Goal: Information Seeking & Learning: Learn about a topic

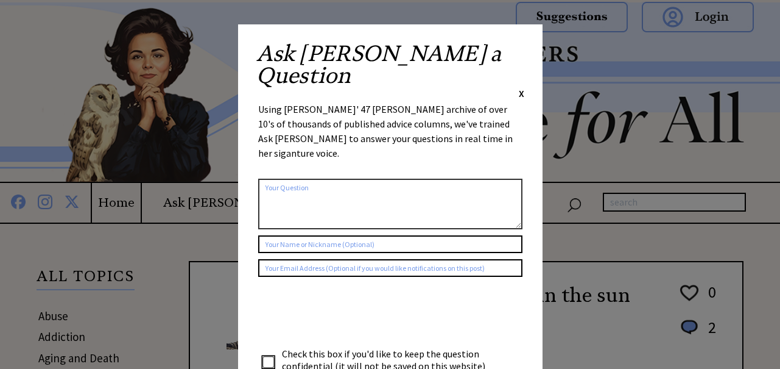
click at [519, 87] on span "X" at bounding box center [521, 93] width 5 height 12
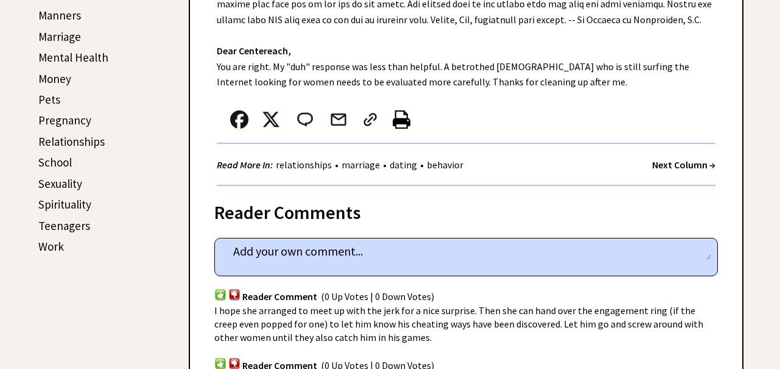
scroll to position [526, 0]
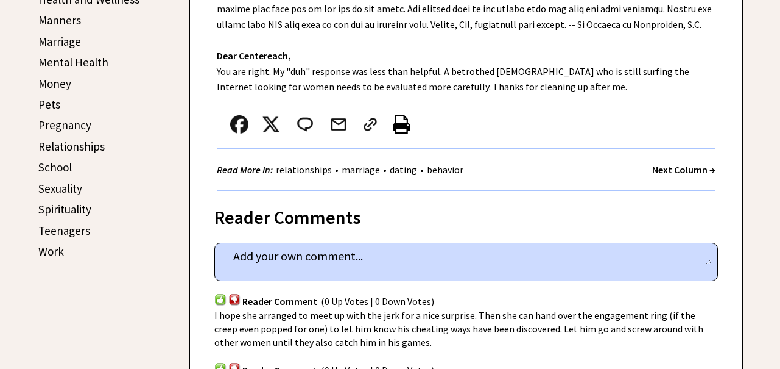
click at [83, 231] on link "Teenagers" at bounding box center [64, 230] width 52 height 15
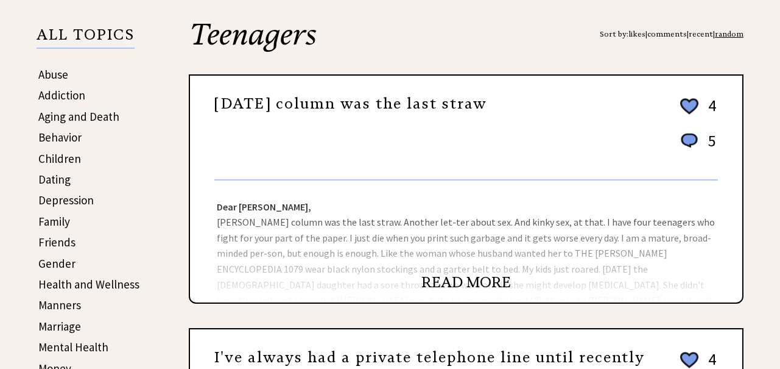
scroll to position [242, 0]
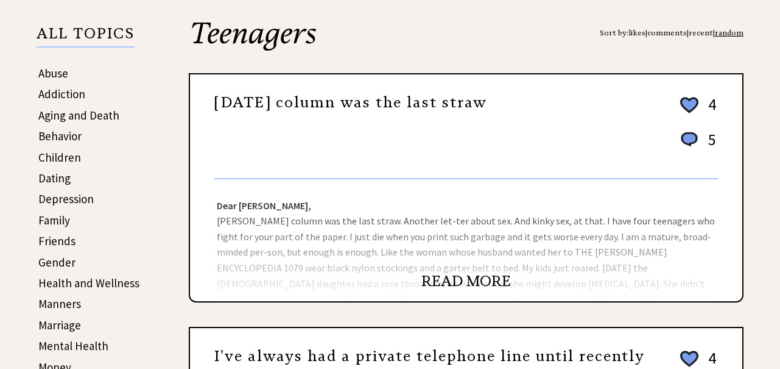
click at [444, 280] on link "READ MORE" at bounding box center [467, 281] width 90 height 18
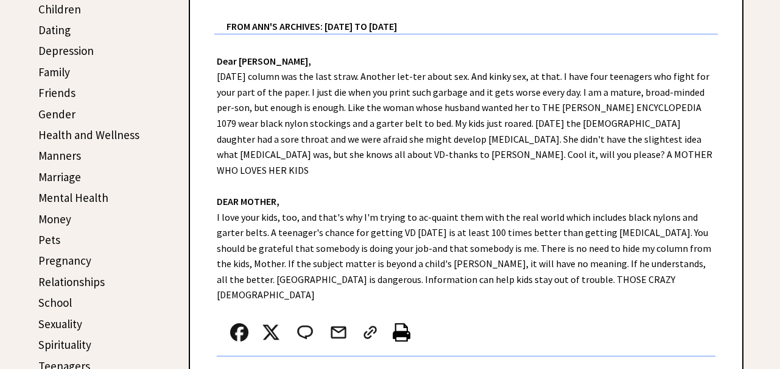
scroll to position [391, 0]
click at [680, 368] on strong "Next Column →" at bounding box center [683, 376] width 63 height 12
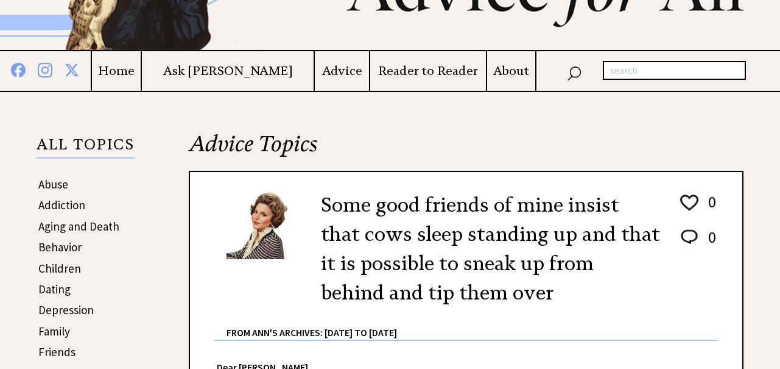
scroll to position [208, 0]
